Goal: Transaction & Acquisition: Subscribe to service/newsletter

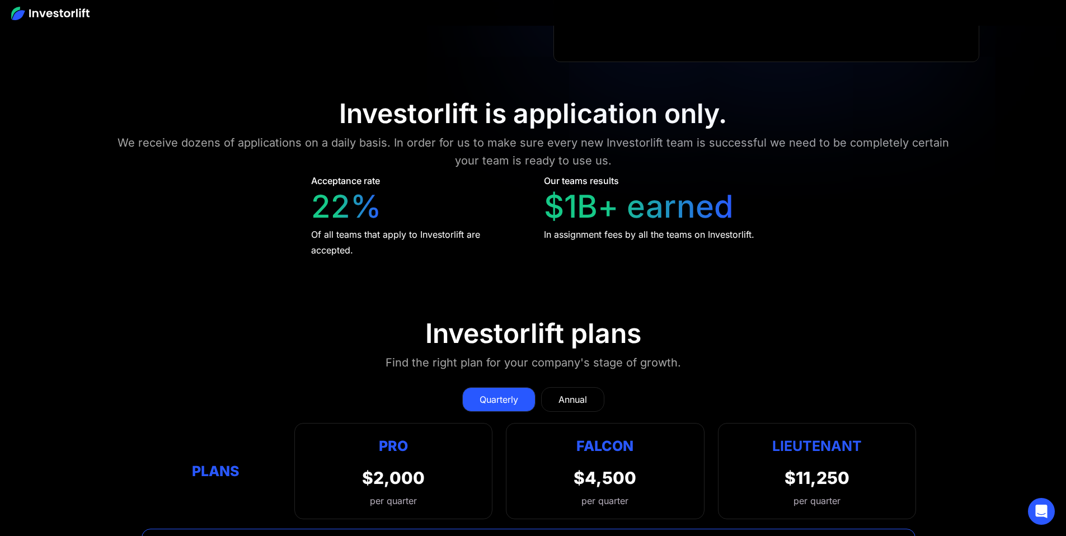
scroll to position [4785, 0]
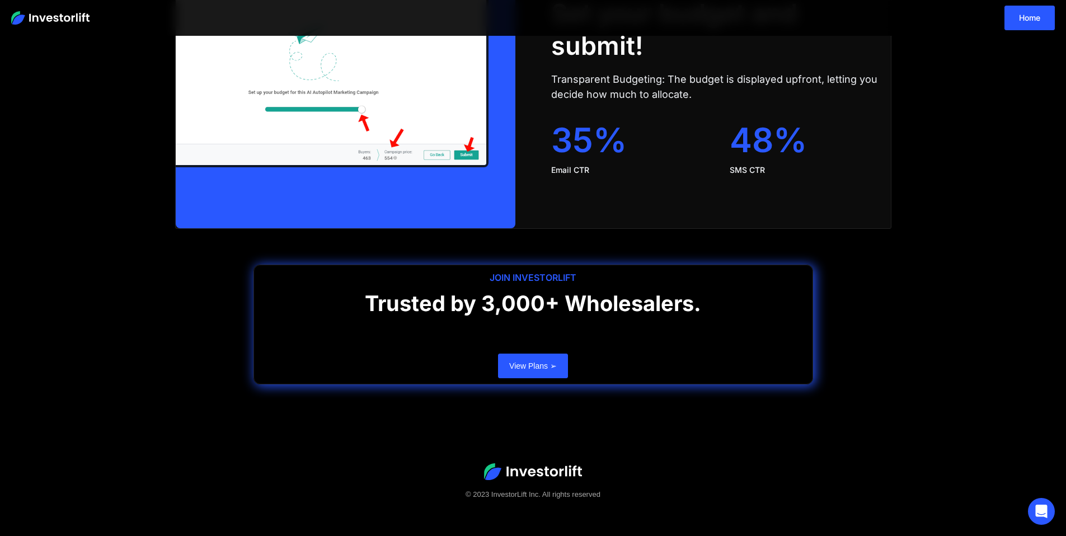
scroll to position [2250, 0]
drag, startPoint x: 530, startPoint y: 273, endPoint x: 549, endPoint y: 272, distance: 19.1
click at [549, 272] on div "JOIN INVESTORLIFT" at bounding box center [533, 277] width 559 height 13
drag, startPoint x: 559, startPoint y: 278, endPoint x: 532, endPoint y: 278, distance: 27.4
click at [542, 277] on div "JOIN INVESTORLIFT" at bounding box center [533, 277] width 559 height 13
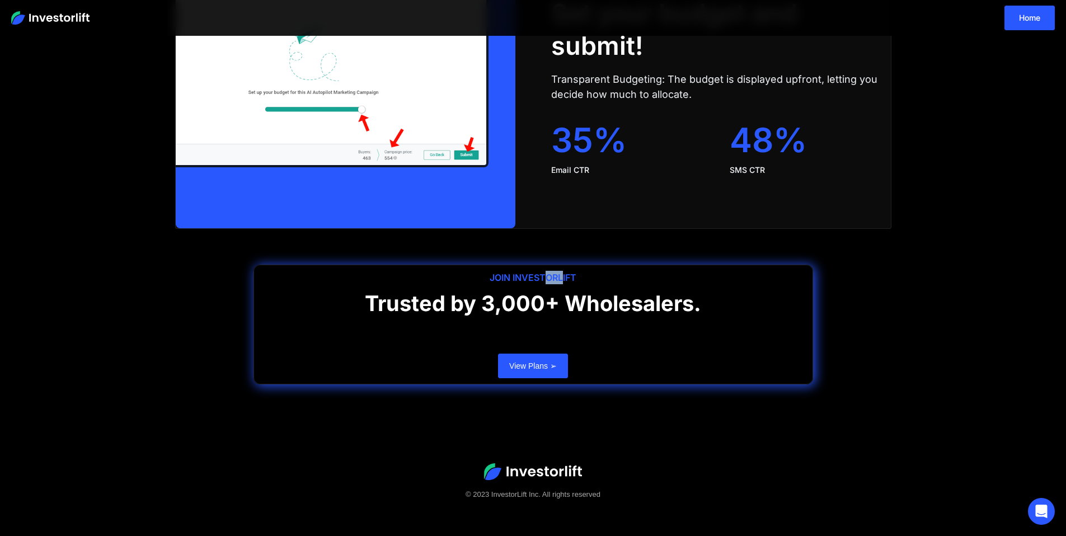
drag, startPoint x: 563, startPoint y: 274, endPoint x: 548, endPoint y: 282, distance: 17.0
click at [548, 282] on div "JOIN INVESTORLIFT" at bounding box center [533, 277] width 559 height 13
click at [545, 278] on div "JOIN INVESTORLIFT" at bounding box center [533, 277] width 559 height 13
drag, startPoint x: 545, startPoint y: 278, endPoint x: 530, endPoint y: 277, distance: 15.2
click at [530, 277] on div "JOIN INVESTORLIFT" at bounding box center [533, 277] width 559 height 13
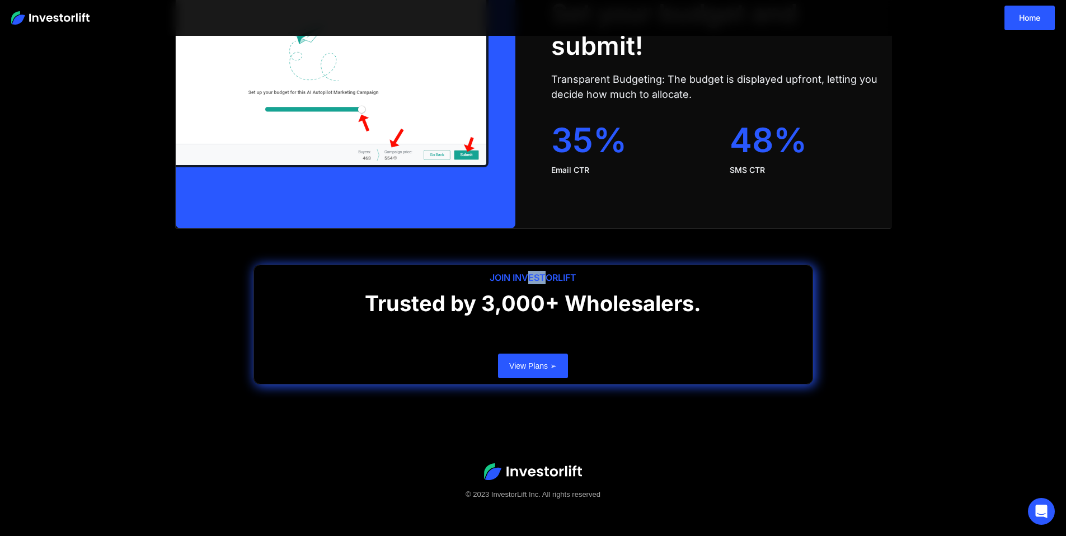
click at [526, 277] on div "JOIN INVESTORLIFT" at bounding box center [533, 277] width 559 height 13
drag, startPoint x: 527, startPoint y: 277, endPoint x: 511, endPoint y: 275, distance: 16.9
click at [513, 276] on div "JOIN INVESTORLIFT" at bounding box center [533, 277] width 559 height 13
click at [564, 296] on h1 "Trusted by 3,000+ Wholesalers." at bounding box center [533, 306] width 559 height 30
click at [568, 296] on h1 "Trusted by 3,000+ Wholesalers." at bounding box center [533, 306] width 559 height 30
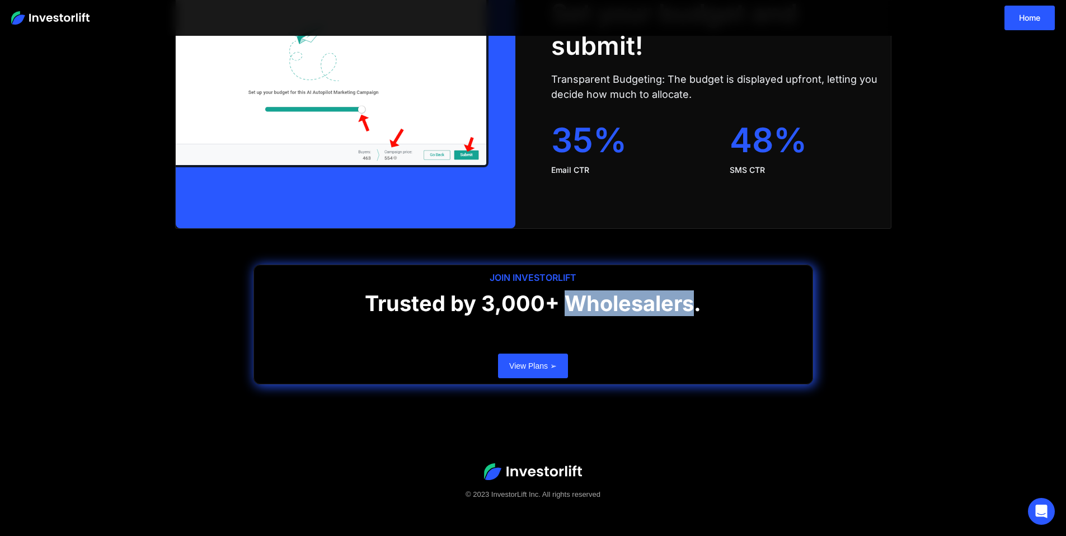
copy h1 "Wholesalers"
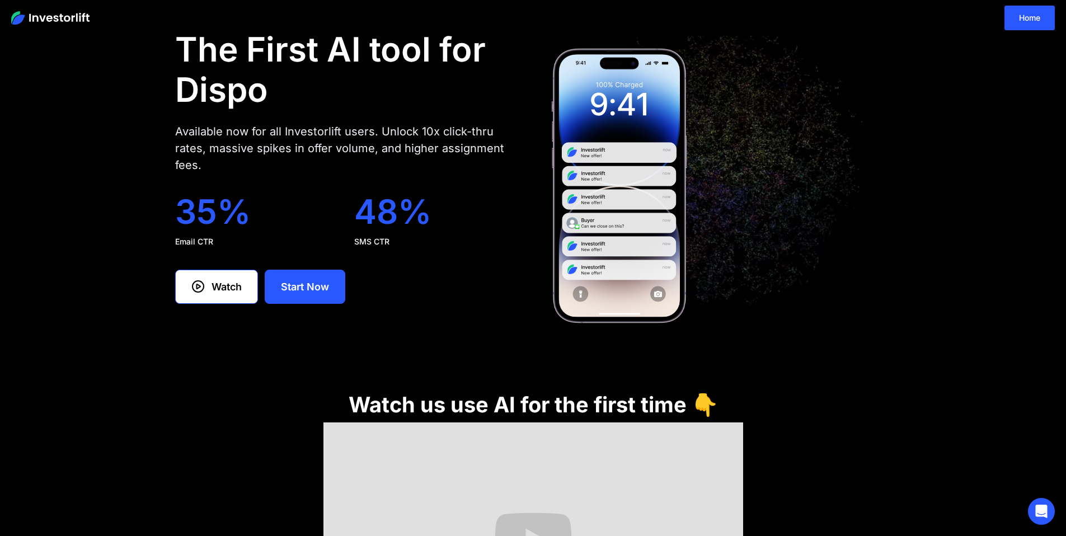
scroll to position [29, 0]
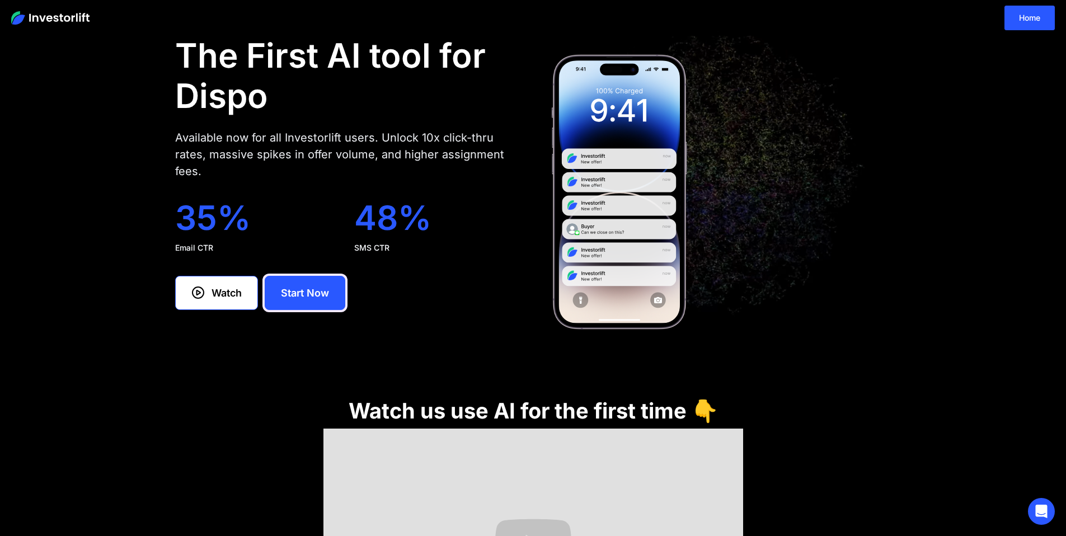
click at [295, 278] on link "Start Now" at bounding box center [305, 293] width 81 height 34
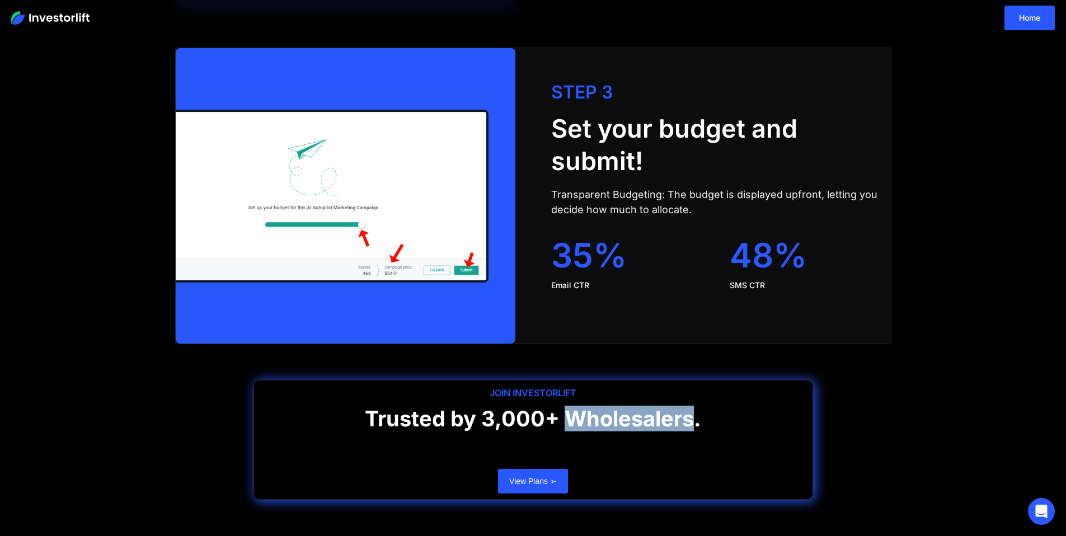
scroll to position [2250, 0]
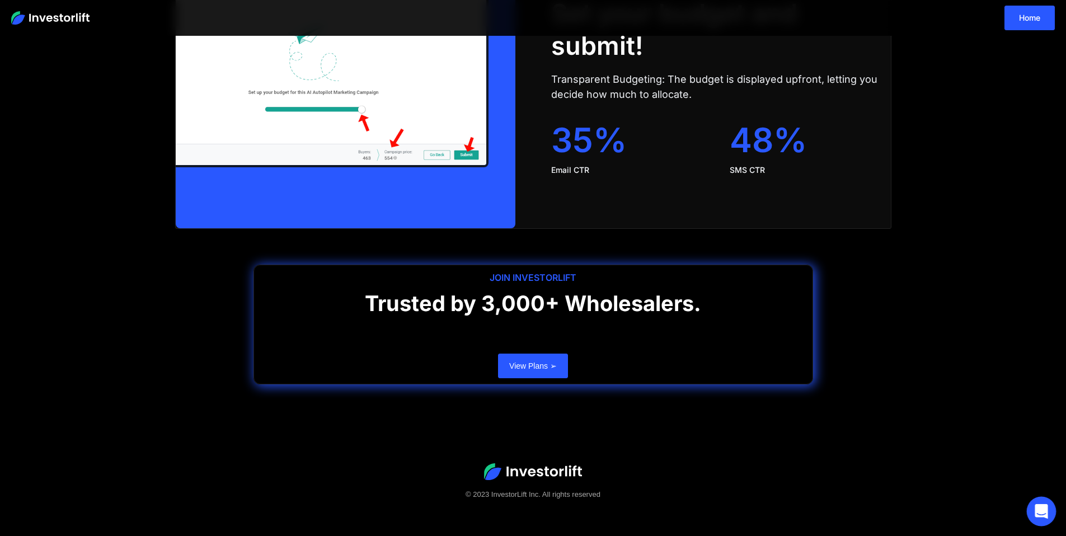
click at [1041, 520] on div "Open Intercom Messenger" at bounding box center [1042, 512] width 30 height 30
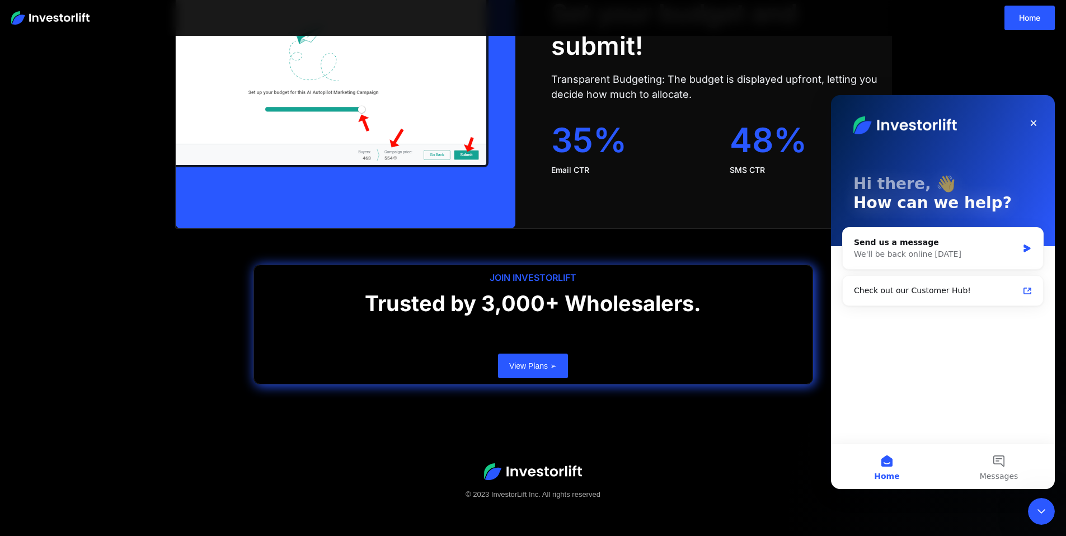
scroll to position [0, 0]
click at [970, 256] on div "We'll be back online on Monday" at bounding box center [936, 255] width 164 height 12
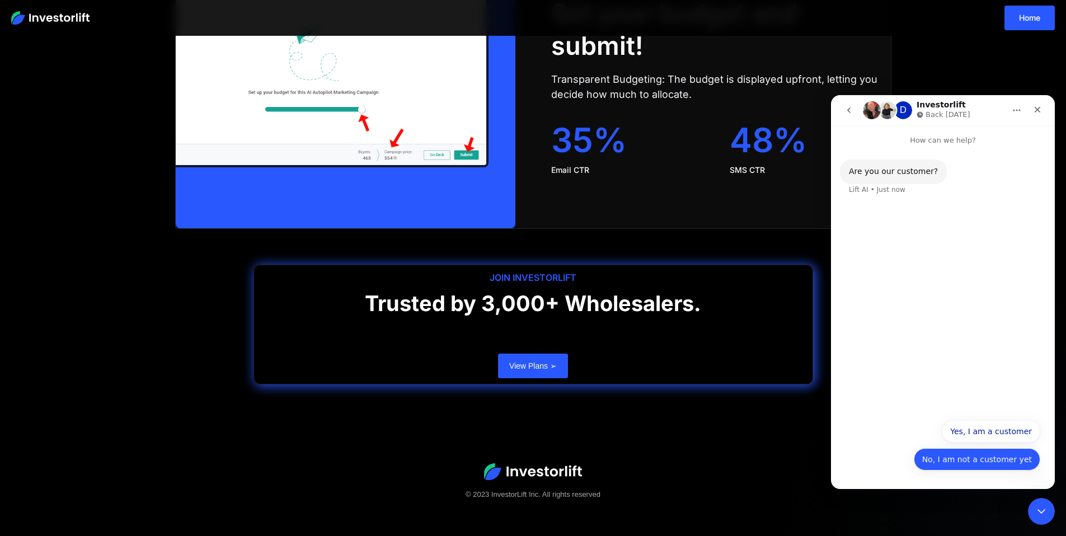
click at [983, 456] on button "No, I am not a customer yet" at bounding box center [977, 459] width 127 height 22
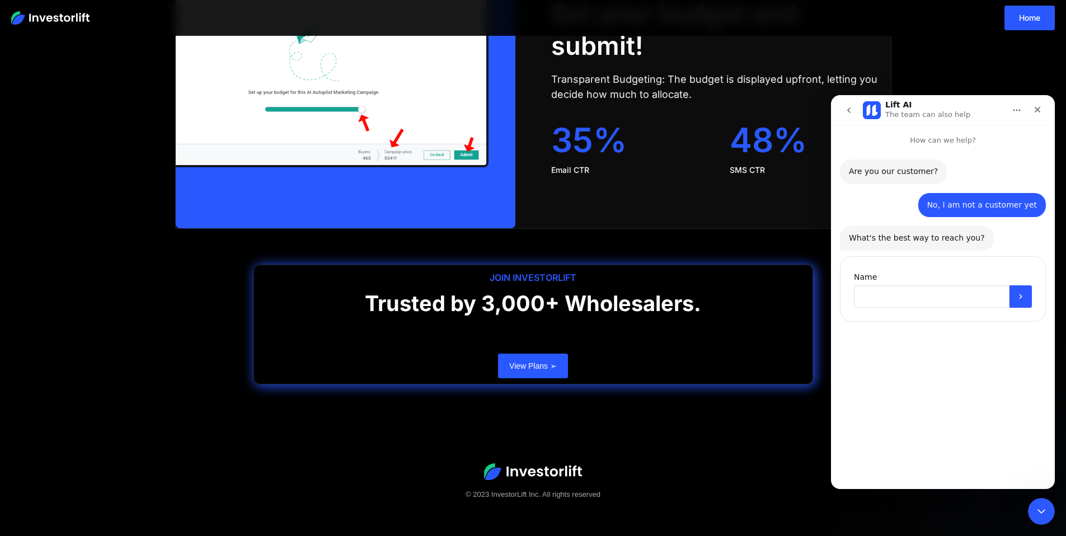
click at [932, 294] on input "Name" at bounding box center [932, 297] width 156 height 22
type input "*****"
click at [1033, 111] on icon "Close" at bounding box center [1037, 109] width 9 height 9
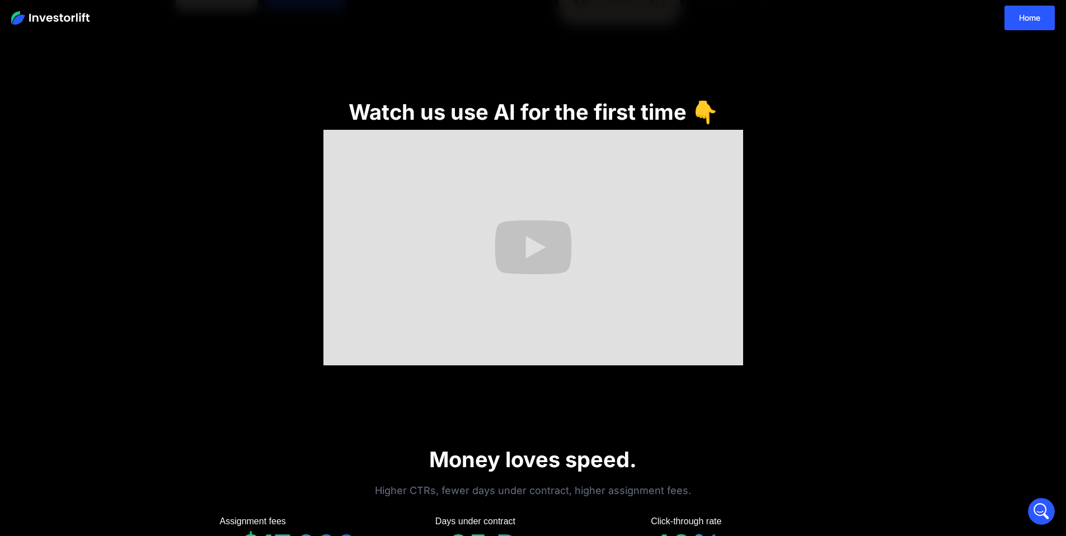
scroll to position [308, 0]
